Goal: Subscribe to service/newsletter

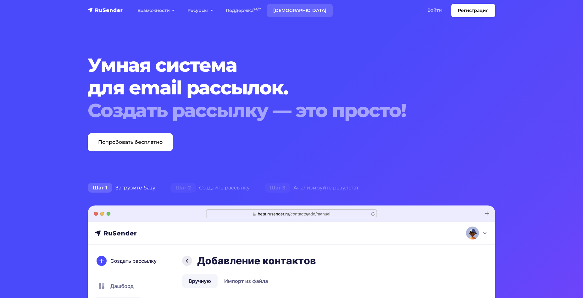
click at [267, 8] on link "[DEMOGRAPHIC_DATA]" at bounding box center [300, 10] width 66 height 13
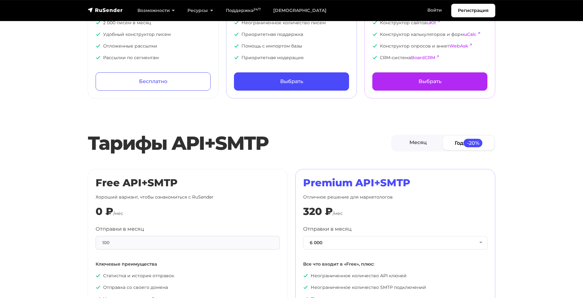
scroll to position [99, 0]
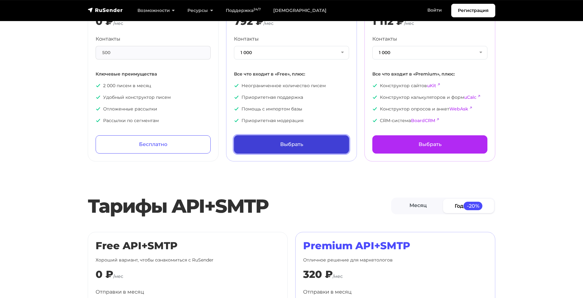
click at [335, 139] on link "Выбрать" at bounding box center [291, 144] width 115 height 18
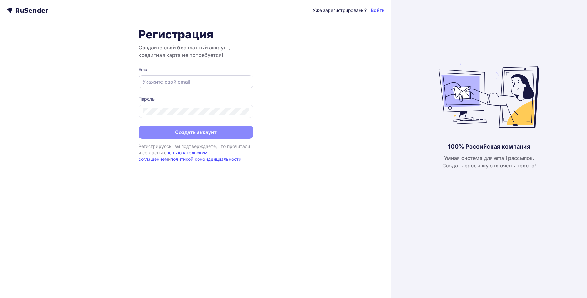
click at [206, 81] on input "text" at bounding box center [196, 82] width 107 height 8
type input "[EMAIL_ADDRESS][DOMAIN_NAME]"
